Goal: Check status: Check status

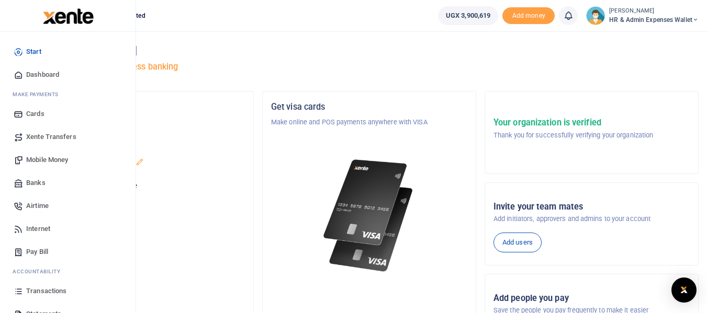
click at [58, 292] on span "Transactions" at bounding box center [46, 291] width 40 height 10
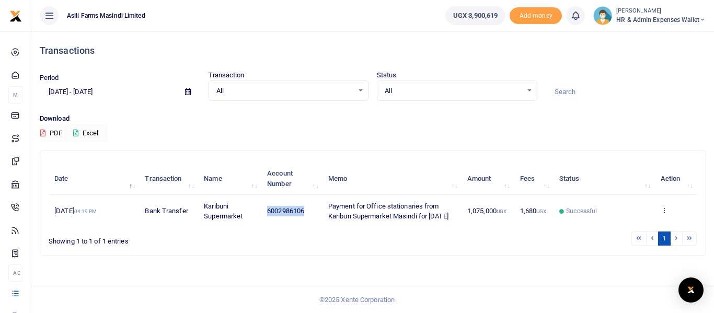
drag, startPoint x: 310, startPoint y: 218, endPoint x: 266, endPoint y: 218, distance: 43.4
click at [266, 218] on td "6002986106" at bounding box center [292, 211] width 61 height 32
copy span "6002986106"
